Goal: Information Seeking & Learning: Understand process/instructions

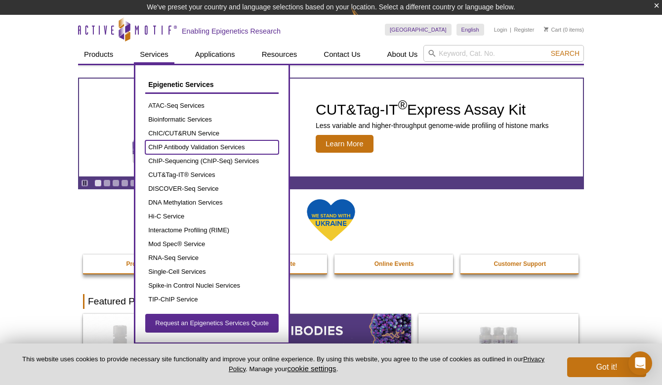
click at [179, 143] on link "ChIP Antibody Validation Services" at bounding box center [211, 147] width 133 height 14
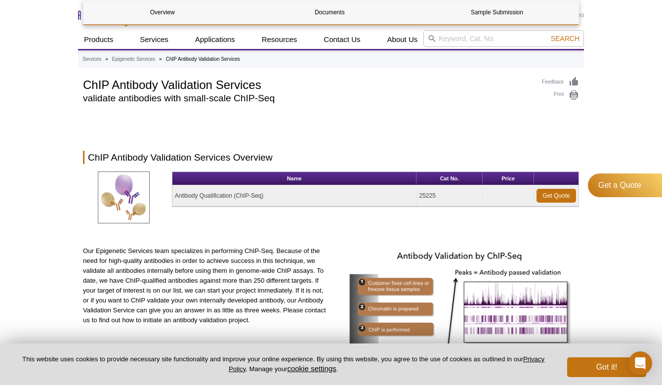
scroll to position [329, 0]
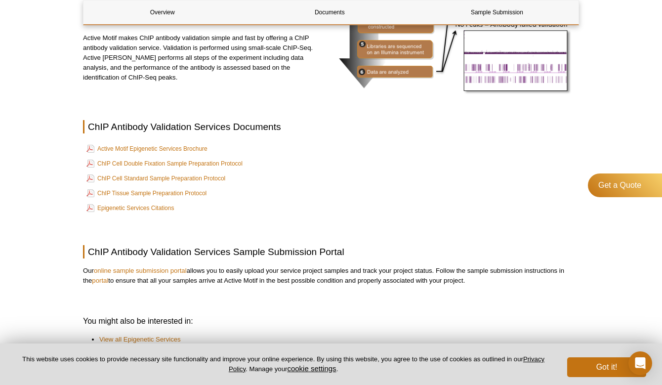
click at [37, 189] on div "Active Motif Logo Enabling Epigenetics Research 0 Search Skip to content Active…" at bounding box center [331, 88] width 662 height 835
click at [338, 175] on td "ChIP Cell Standard Sample Preparation Protocol" at bounding box center [331, 179] width 494 height 14
